Goal: Find specific page/section: Find specific page/section

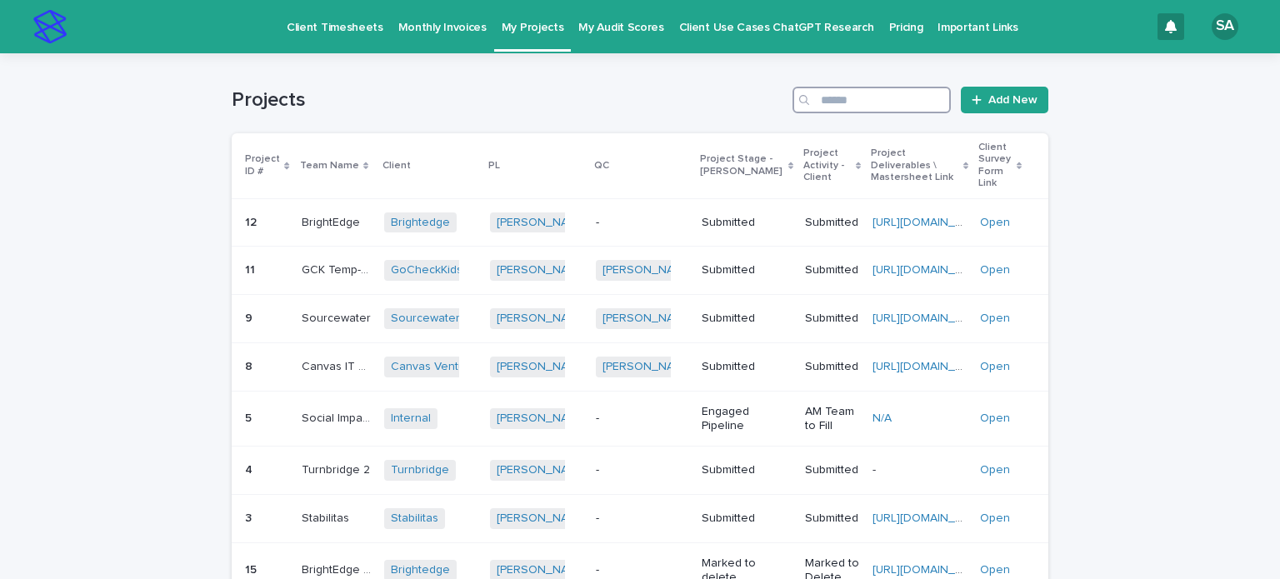
click at [879, 93] on input "Search" at bounding box center [872, 100] width 158 height 27
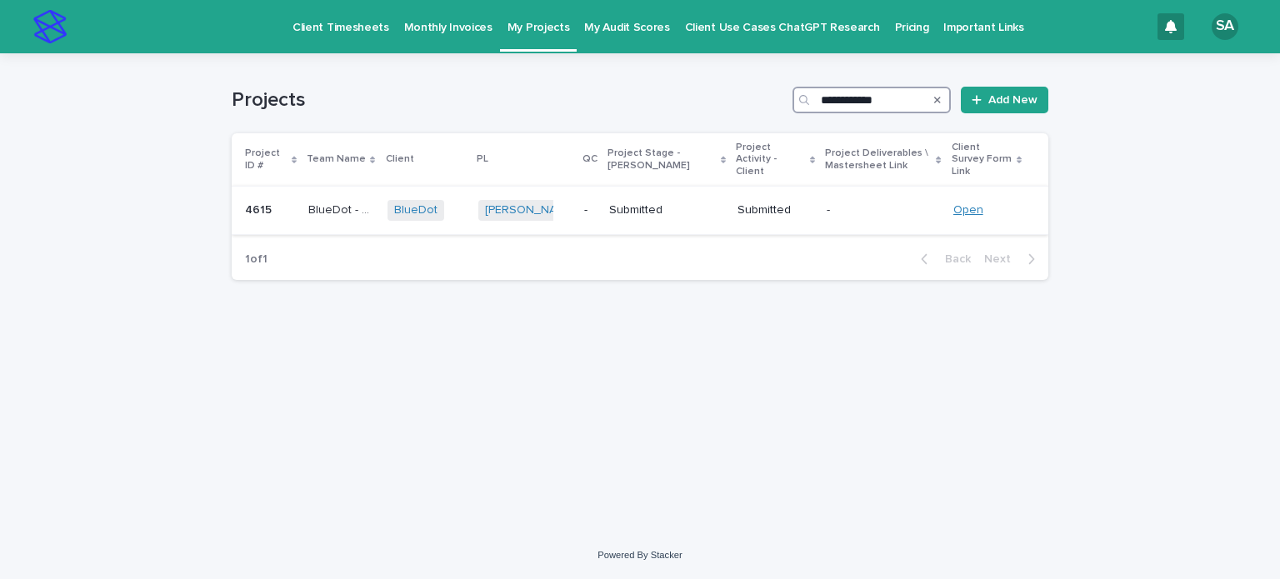
type input "**********"
click at [954, 204] on link "Open" at bounding box center [969, 210] width 30 height 12
click at [329, 200] on p "BlueDot - HT Outreach to Chief Pop Up" at bounding box center [342, 209] width 68 height 18
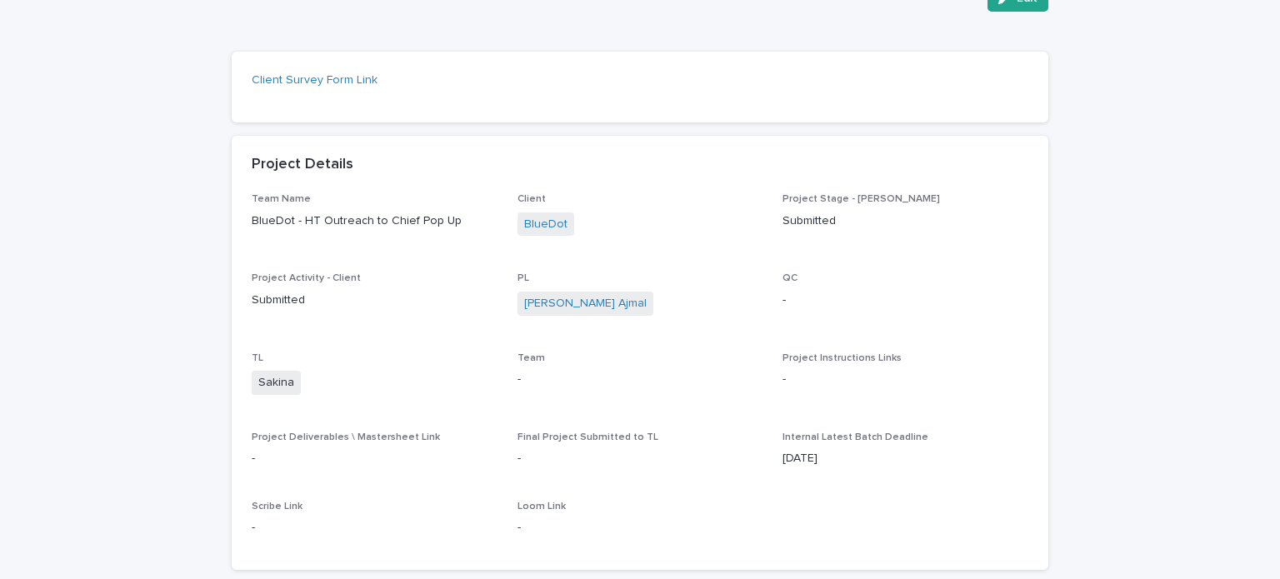
scroll to position [125, 0]
click at [821, 283] on div "QC -" at bounding box center [906, 295] width 246 height 49
click at [783, 299] on p "-" at bounding box center [906, 299] width 246 height 18
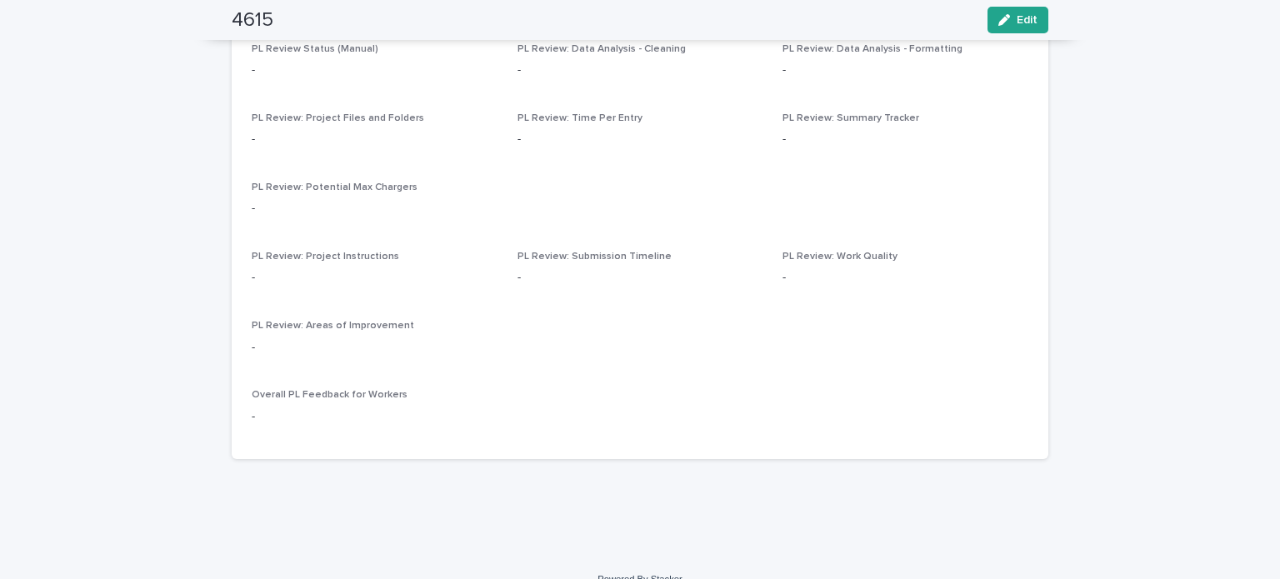
scroll to position [864, 0]
